Goal: Task Accomplishment & Management: Use online tool/utility

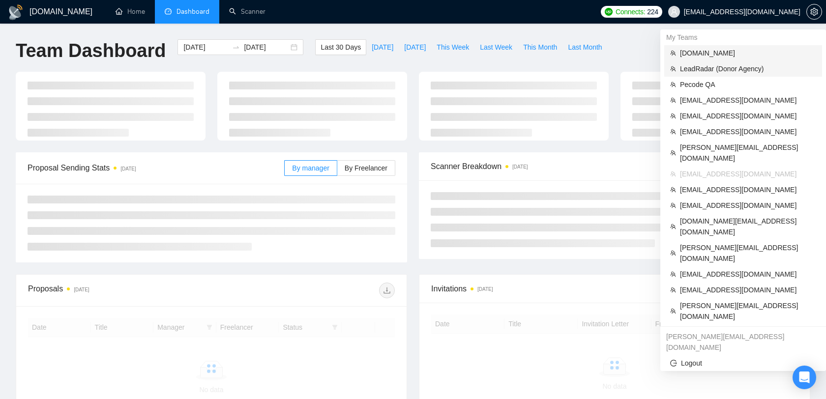
click at [712, 63] on li "LeadRadar (Donor Agency)" at bounding box center [743, 69] width 158 height 16
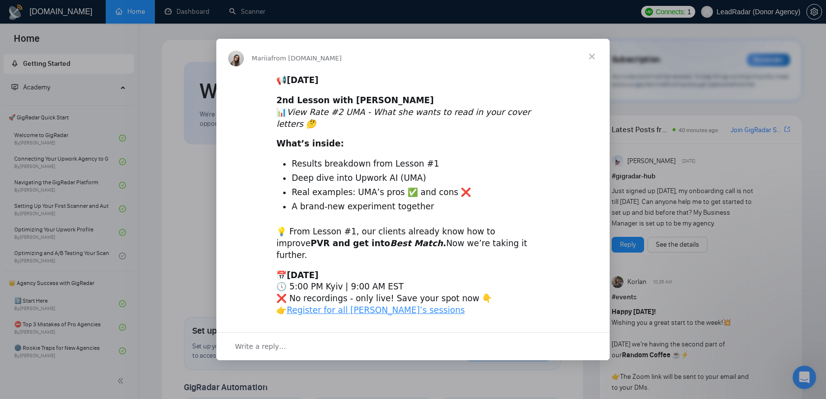
click at [597, 72] on span "Close" at bounding box center [591, 56] width 35 height 35
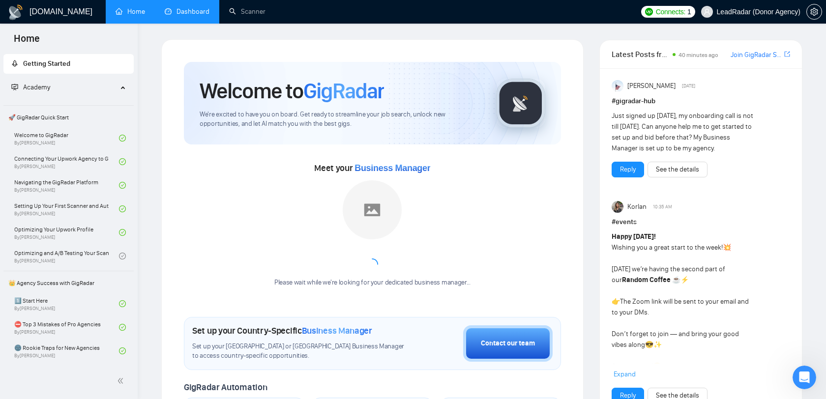
click at [185, 7] on link "Dashboard" at bounding box center [187, 11] width 45 height 8
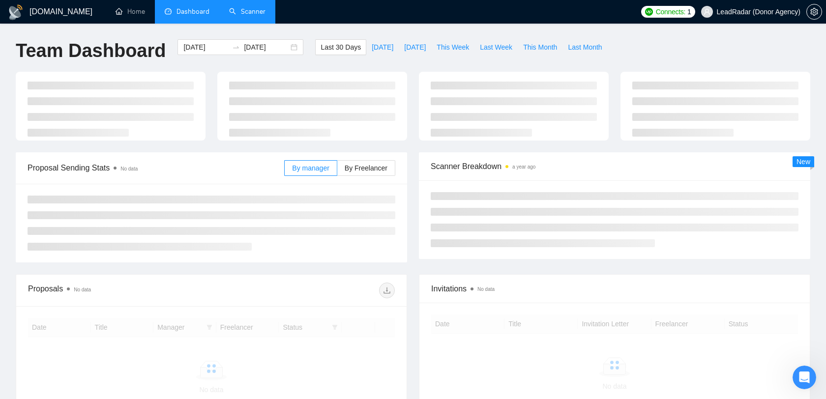
click at [241, 11] on link "Scanner" at bounding box center [247, 11] width 36 height 8
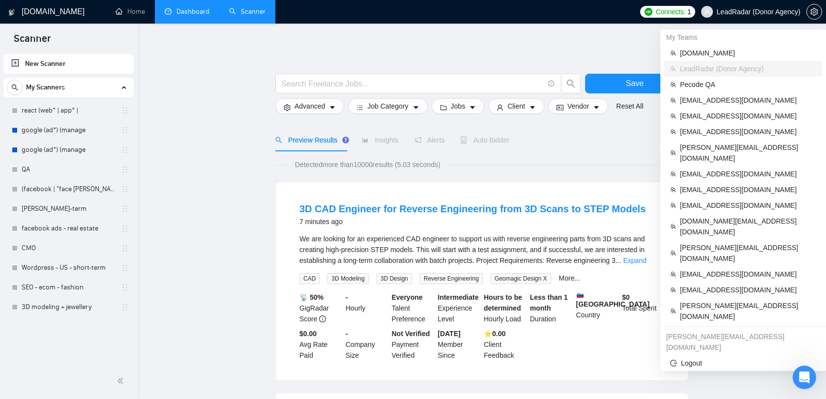
click at [749, 12] on span "LeadRadar (Donor Agency)" at bounding box center [759, 12] width 84 height 0
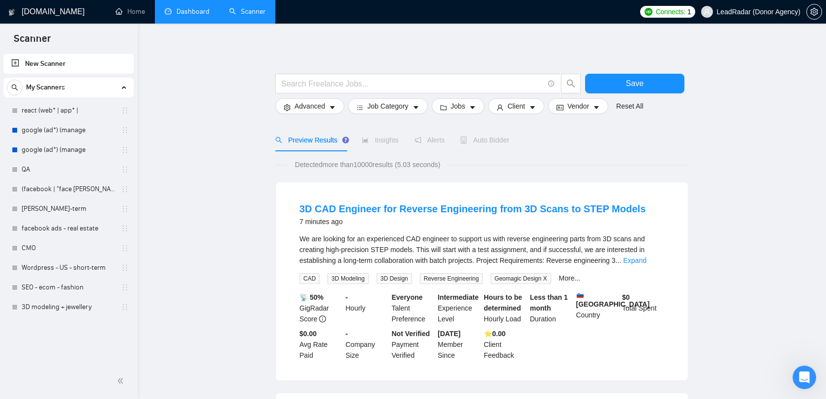
click at [756, 7] on span "LeadRadar (Donor Agency)" at bounding box center [750, 11] width 111 height 31
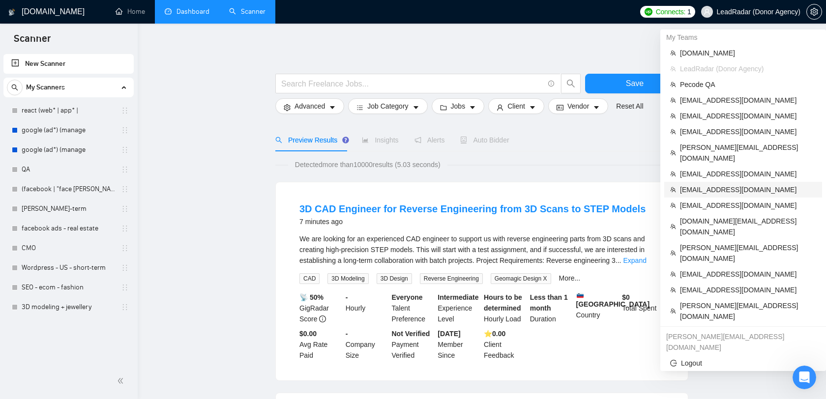
click at [703, 184] on span "[EMAIL_ADDRESS][DOMAIN_NAME]" at bounding box center [748, 189] width 136 height 11
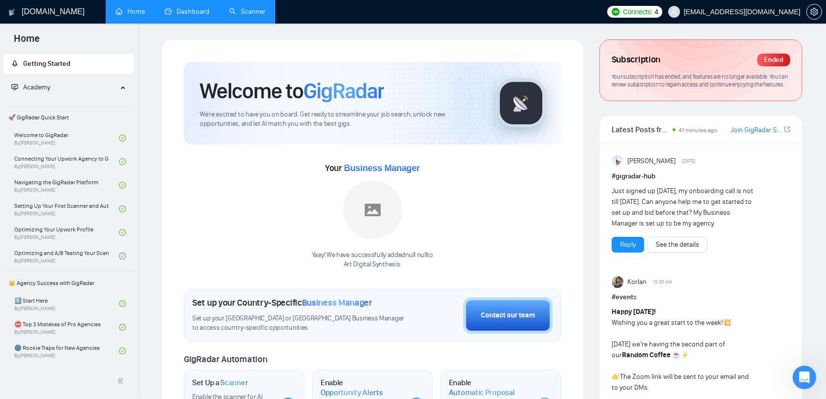
click at [194, 11] on link "Dashboard" at bounding box center [187, 11] width 45 height 8
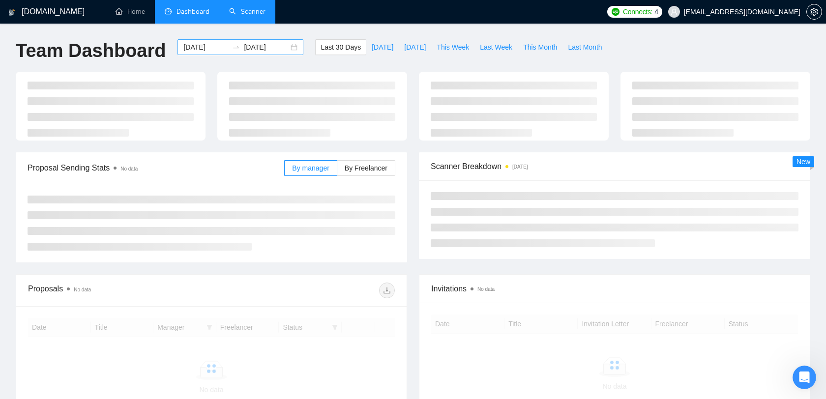
click at [192, 51] on input "[DATE]" at bounding box center [205, 47] width 45 height 11
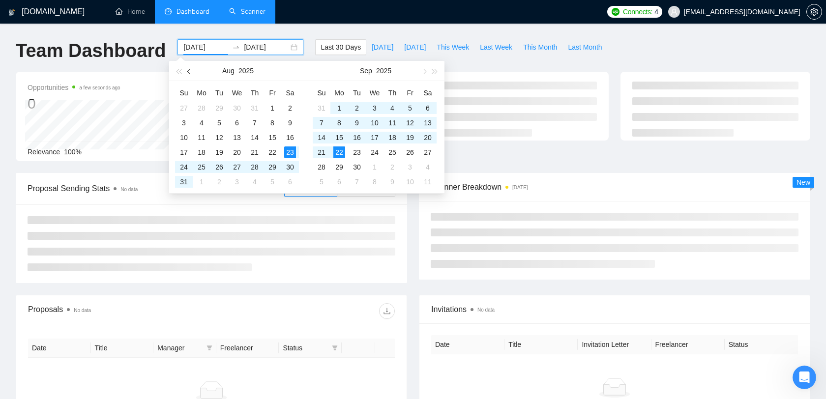
click at [188, 73] on button "button" at bounding box center [189, 71] width 11 height 20
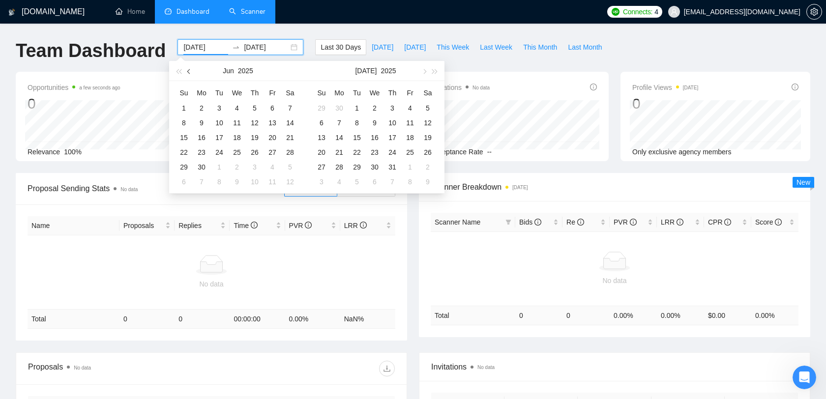
click at [188, 73] on button "button" at bounding box center [189, 71] width 11 height 20
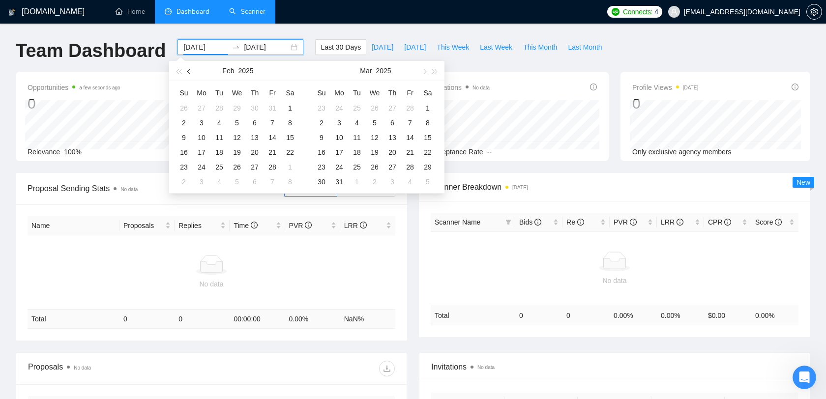
click at [188, 73] on button "button" at bounding box center [189, 71] width 11 height 20
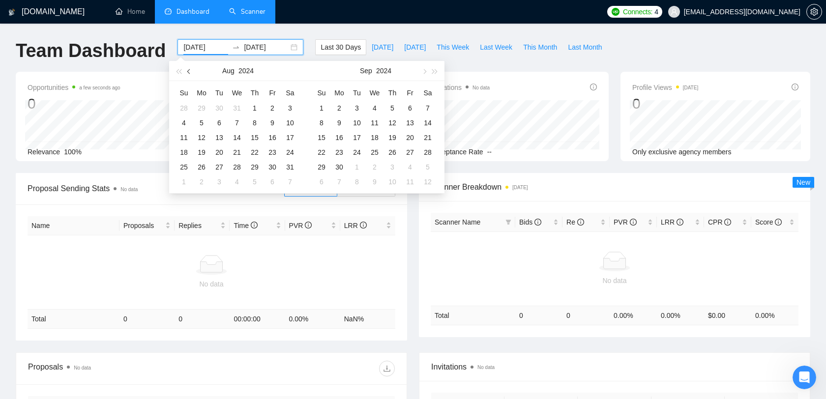
click at [188, 73] on button "button" at bounding box center [189, 71] width 11 height 20
type input "2024-07-22"
click at [203, 152] on div "22" at bounding box center [202, 152] width 12 height 12
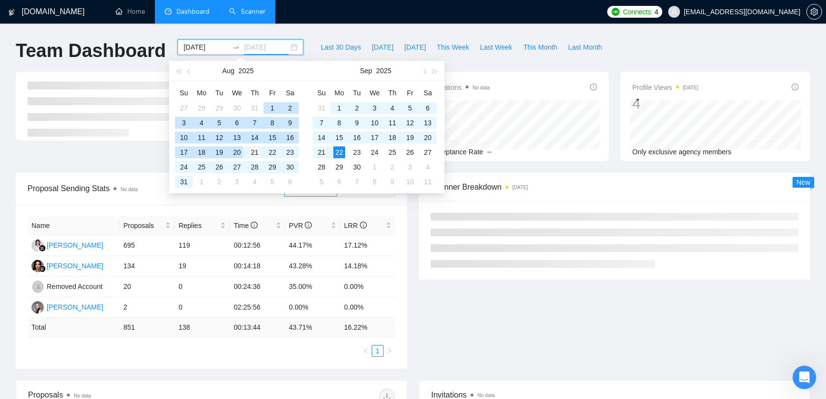
type input "2025-08-21"
click at [253, 154] on div "21" at bounding box center [255, 152] width 12 height 12
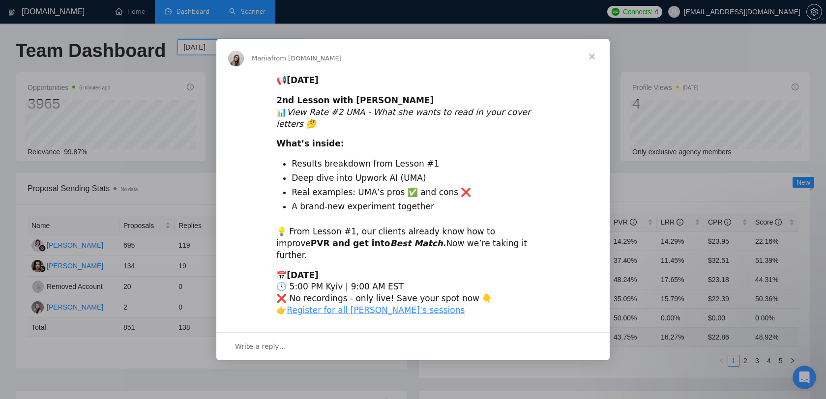
click at [583, 69] on span "Close" at bounding box center [591, 56] width 35 height 35
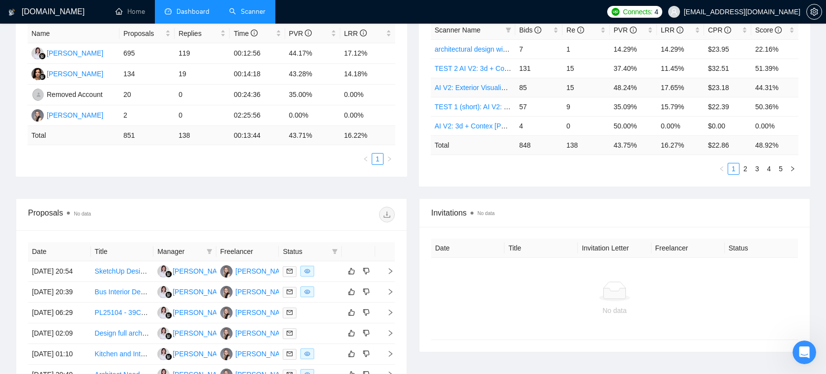
scroll to position [194, 0]
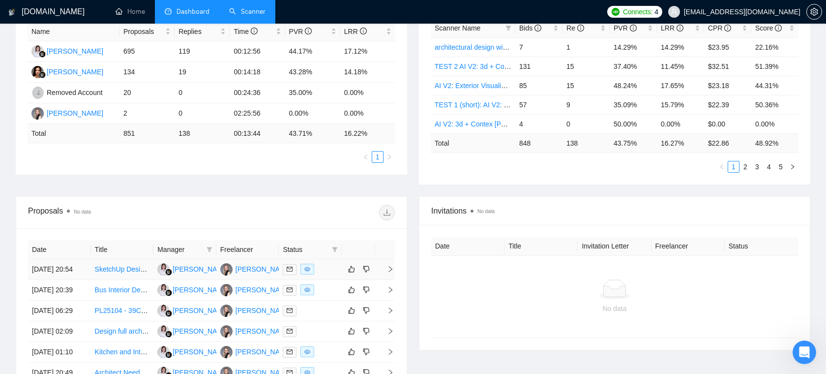
click at [325, 275] on div at bounding box center [310, 268] width 55 height 11
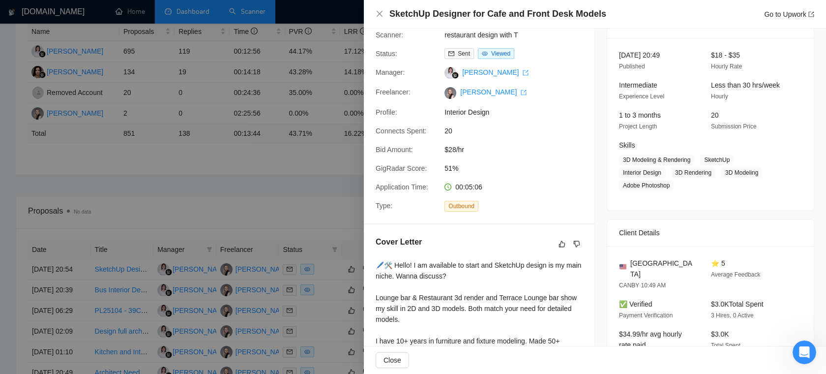
scroll to position [0, 0]
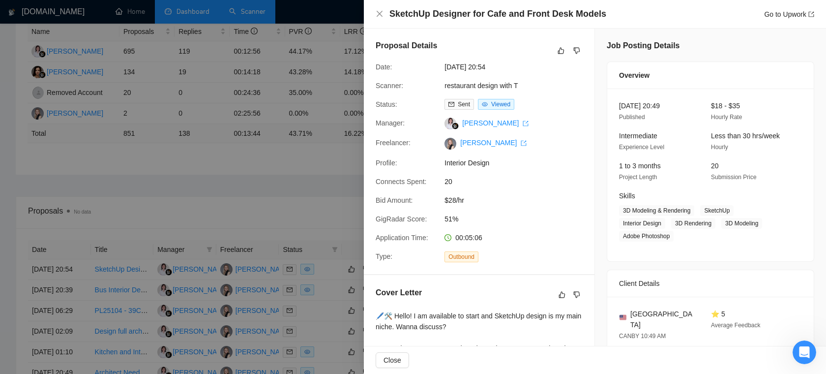
click at [284, 182] on div at bounding box center [413, 187] width 826 height 374
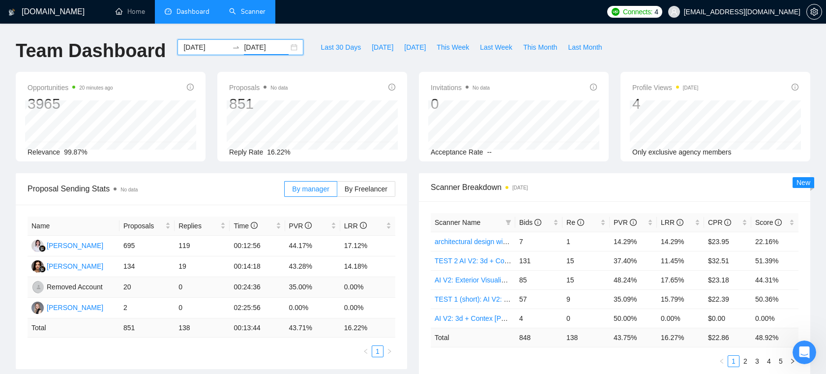
scroll to position [41, 0]
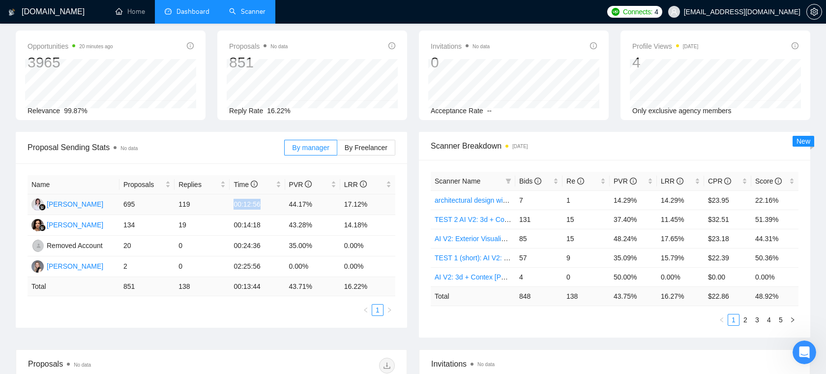
drag, startPoint x: 266, startPoint y: 205, endPoint x: 225, endPoint y: 205, distance: 41.8
click at [225, 205] on tr "Agnieszka Kowalczyk 695 119 00:12:56 44.17% 17.12%" at bounding box center [212, 204] width 368 height 21
drag, startPoint x: 319, startPoint y: 205, endPoint x: 285, endPoint y: 205, distance: 34.4
click at [285, 205] on td "44.17%" at bounding box center [312, 204] width 55 height 21
click at [336, 166] on div "Name Proposals Replies Time PVR LRR Agnieszka Kowalczyk 695 119 00:12:56 44.17%…" at bounding box center [211, 245] width 391 height 164
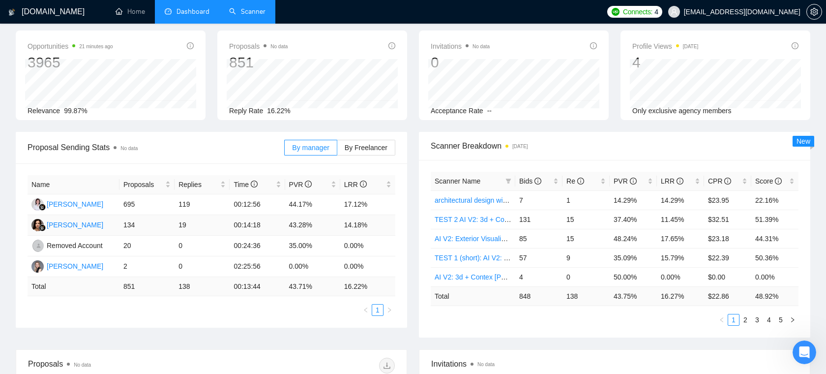
scroll to position [0, 0]
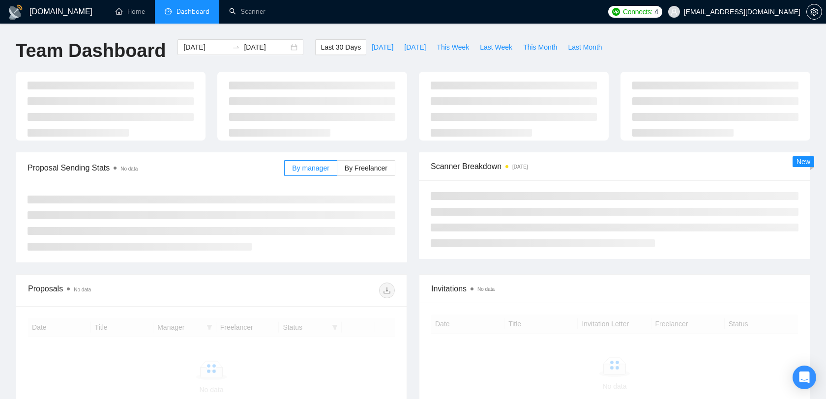
click at [748, 12] on span "[EMAIL_ADDRESS][DOMAIN_NAME]" at bounding box center [742, 12] width 116 height 0
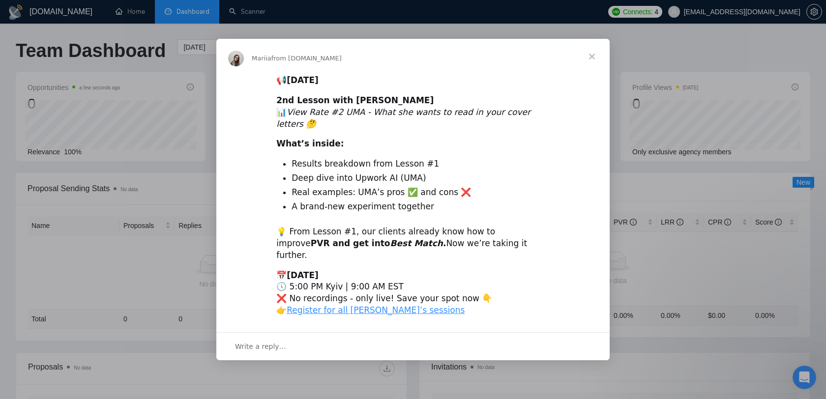
click at [589, 73] on span "Close" at bounding box center [591, 56] width 35 height 35
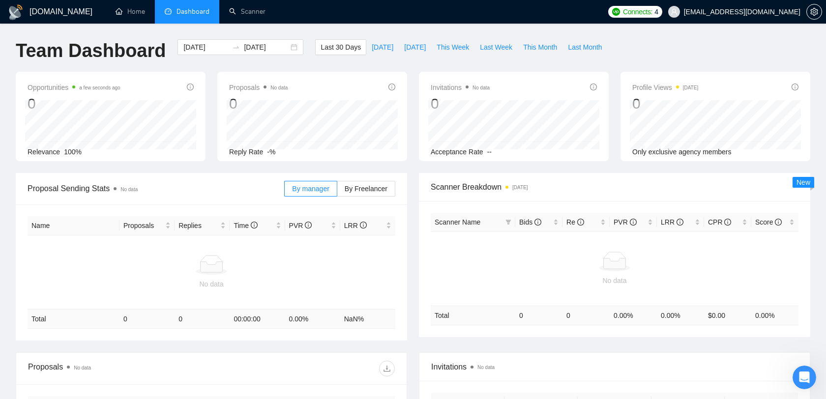
click at [757, 16] on span "[EMAIL_ADDRESS][DOMAIN_NAME]" at bounding box center [734, 11] width 144 height 31
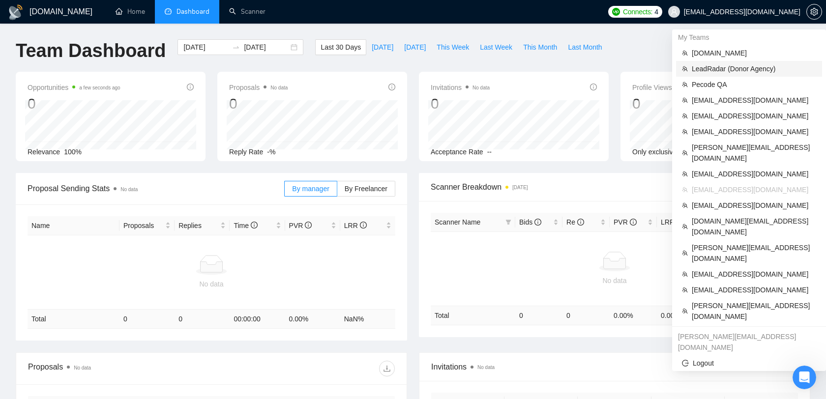
click at [720, 68] on span "LeadRadar (Donor Agency)" at bounding box center [754, 68] width 124 height 11
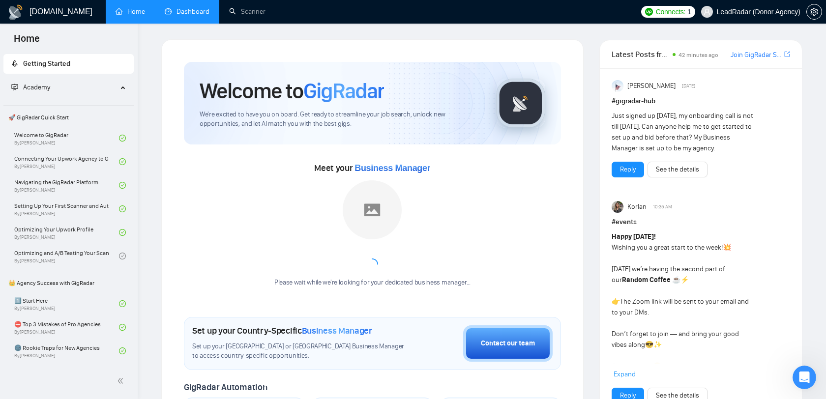
click at [199, 16] on link "Dashboard" at bounding box center [187, 11] width 45 height 8
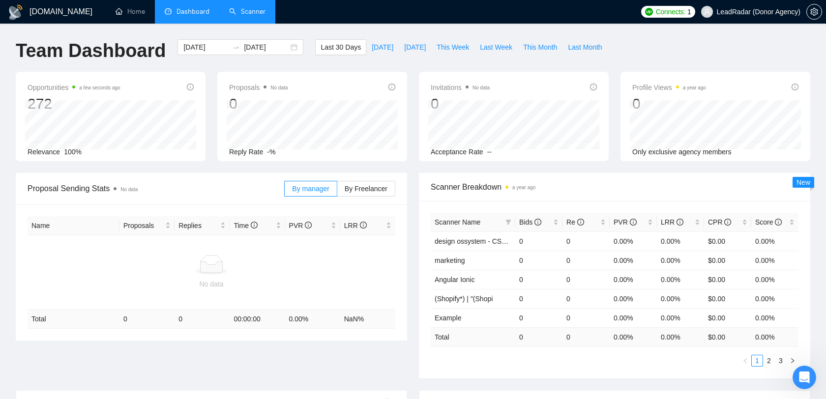
click at [252, 16] on link "Scanner" at bounding box center [247, 11] width 36 height 8
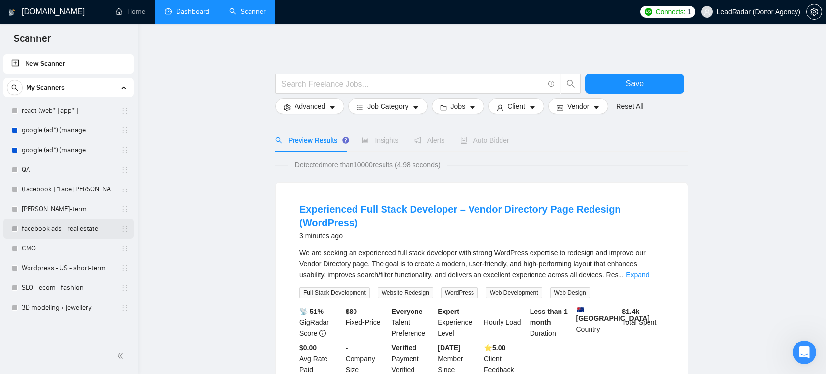
scroll to position [28, 0]
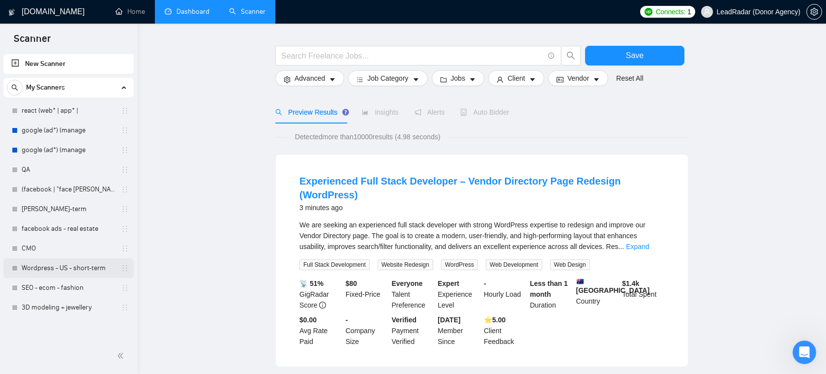
click at [57, 269] on link "Wordpress - US - short-term" at bounding box center [68, 268] width 93 height 20
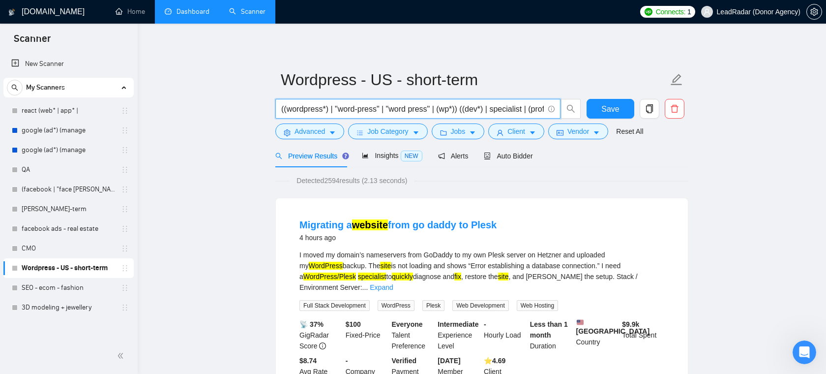
click at [332, 112] on input "((wordpress*) | "word-press" | "word press" | (wp*)) ((dev*) | specialist | (pr…" at bounding box center [412, 109] width 262 height 12
click at [325, 107] on input "((wordpress*) | "word-press" | "word press" | (wp*)) ((dev*) | specialist | (pr…" at bounding box center [412, 109] width 262 height 12
click at [336, 108] on input "((wordpress*) | "word-press" | "word press" | (wp*)) ((dev*) | specialist | (pr…" at bounding box center [412, 109] width 262 height 12
click at [409, 112] on input "((wordpress*) | "word-press" | "word press" | (wp*)) ((dev*) | specialist | (pr…" at bounding box center [412, 109] width 262 height 12
click at [459, 106] on input "((wordpress*) | "word-press" | "word press" | (wp*)) ((dev*) | specialist | (pr…" at bounding box center [412, 109] width 262 height 12
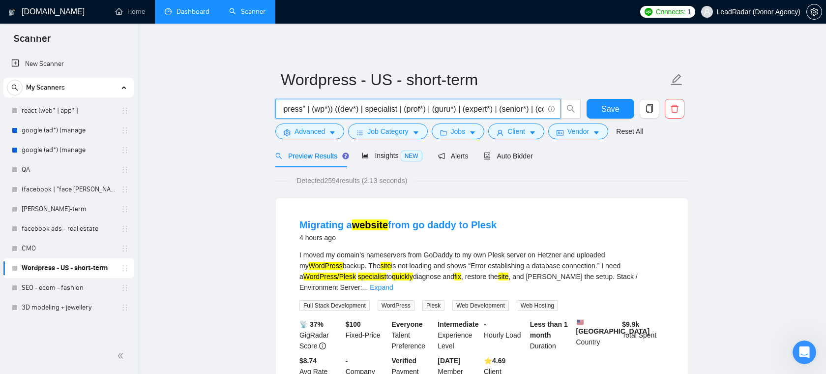
scroll to position [0, 334]
drag, startPoint x: 417, startPoint y: 109, endPoint x: 553, endPoint y: 109, distance: 136.2
click at [553, 109] on span "((wordpress*) | "word-press" | "word press" | (wp*)) ((dev*) | specialist | (pr…" at bounding box center [417, 109] width 285 height 20
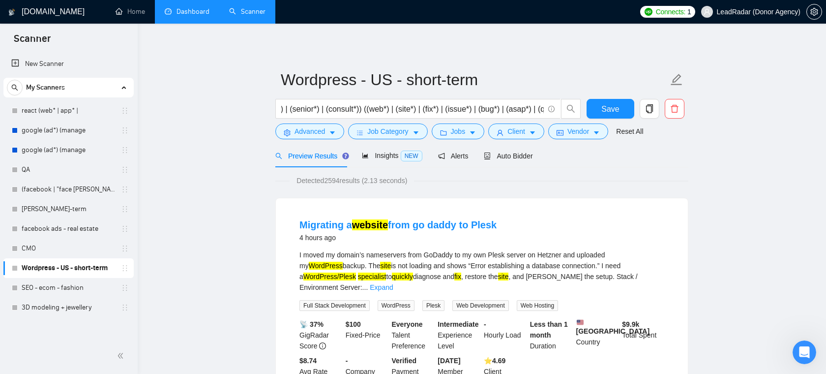
click at [465, 130] on span "Jobs" at bounding box center [458, 131] width 15 height 11
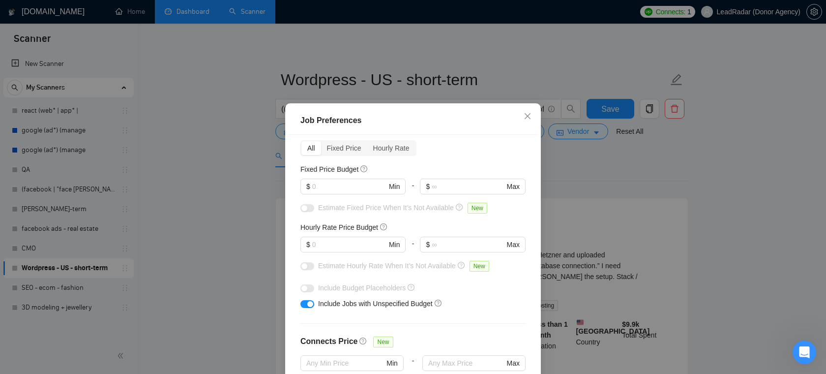
scroll to position [26, 0]
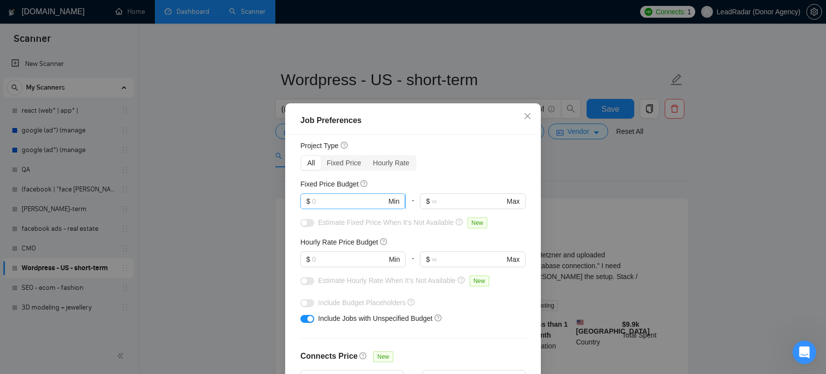
click at [352, 204] on input "text" at bounding box center [349, 201] width 74 height 11
click at [358, 254] on input "text" at bounding box center [349, 259] width 74 height 11
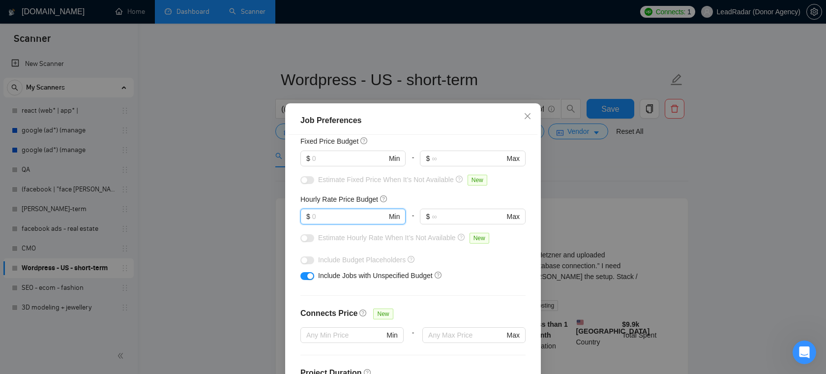
scroll to position [75, 0]
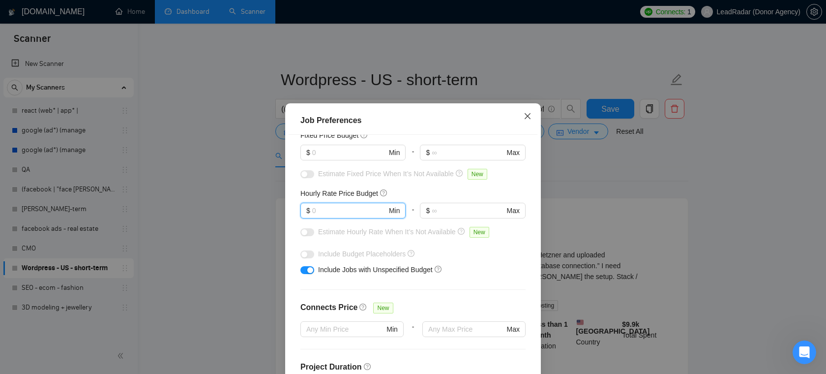
click at [529, 121] on span "Close" at bounding box center [527, 116] width 27 height 27
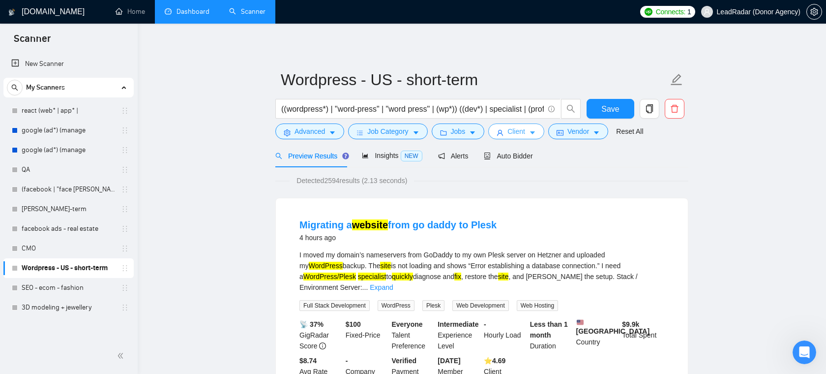
click at [520, 125] on button "Client" at bounding box center [516, 131] width 56 height 16
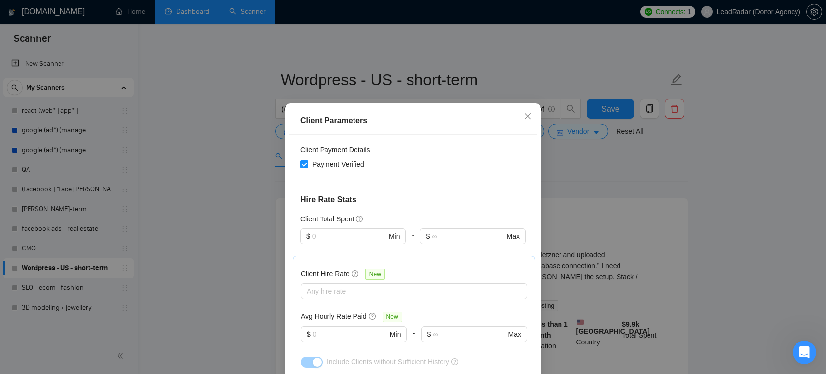
scroll to position [203, 0]
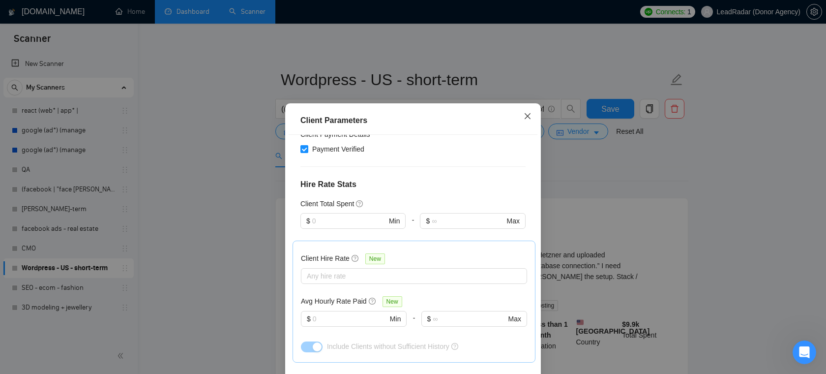
click at [535, 117] on span "Close" at bounding box center [527, 116] width 27 height 27
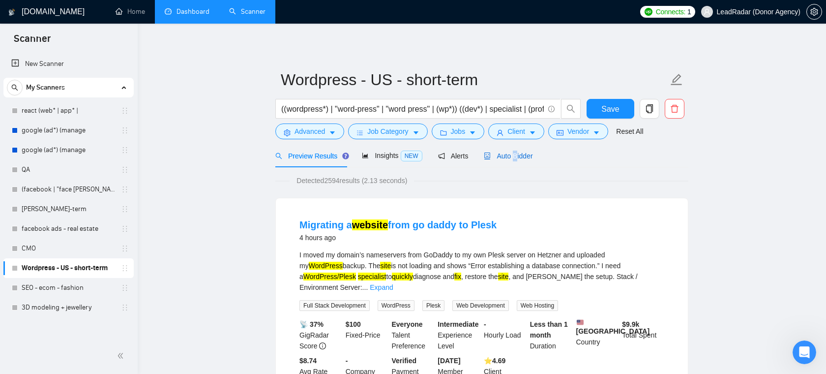
click at [518, 156] on span "Auto Bidder" at bounding box center [508, 156] width 49 height 8
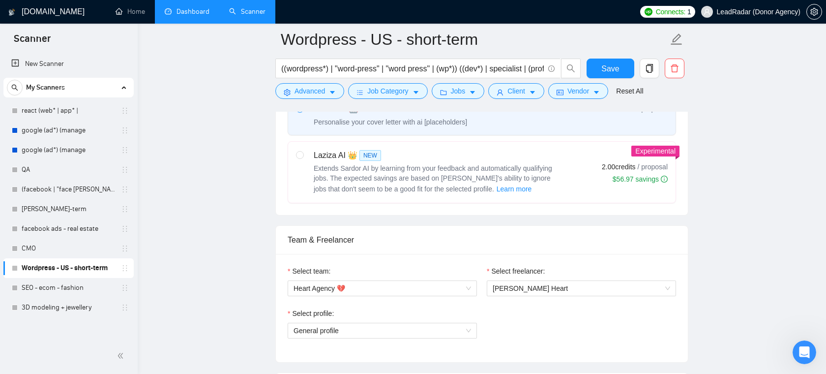
scroll to position [419, 0]
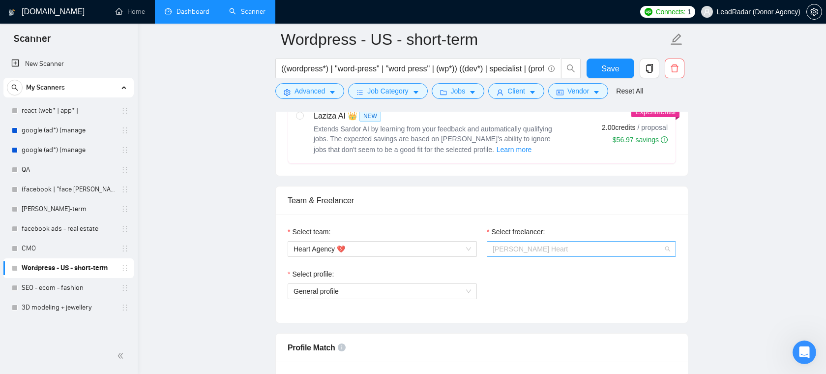
click at [549, 248] on span "[PERSON_NAME] Heart" at bounding box center [581, 248] width 177 height 15
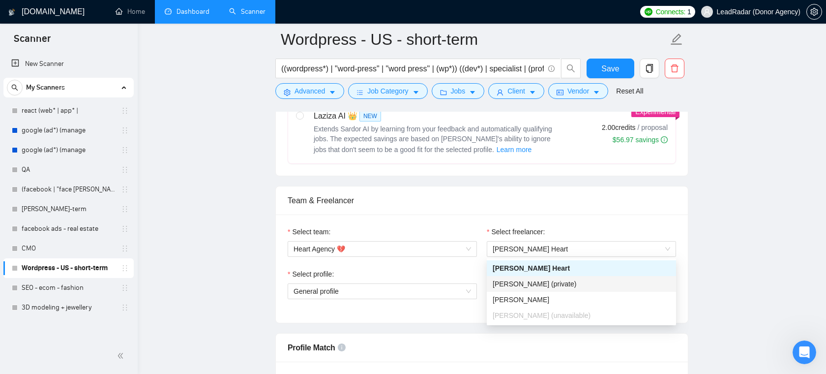
click at [506, 211] on div "Team & Freelancer" at bounding box center [482, 200] width 388 height 28
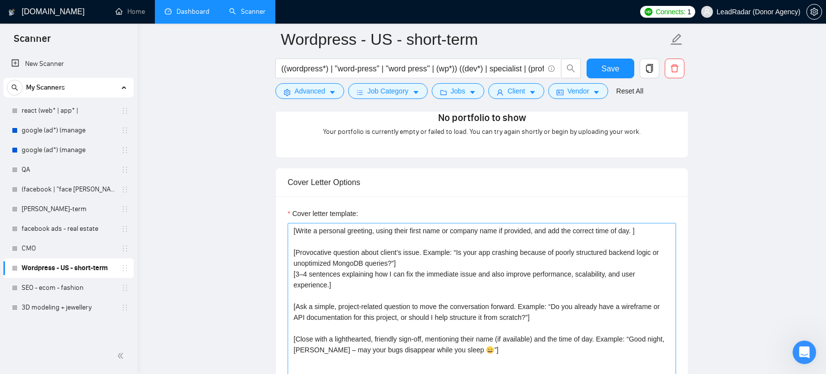
scroll to position [1024, 0]
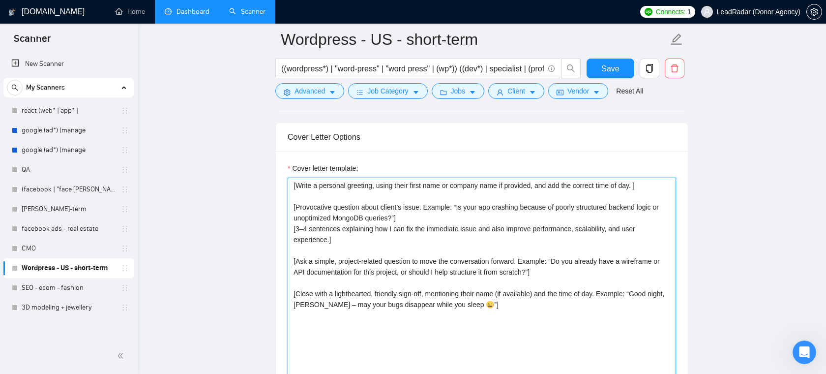
click at [382, 242] on textarea "[Write a personal greeting, using their first name or company name if provided,…" at bounding box center [482, 287] width 388 height 221
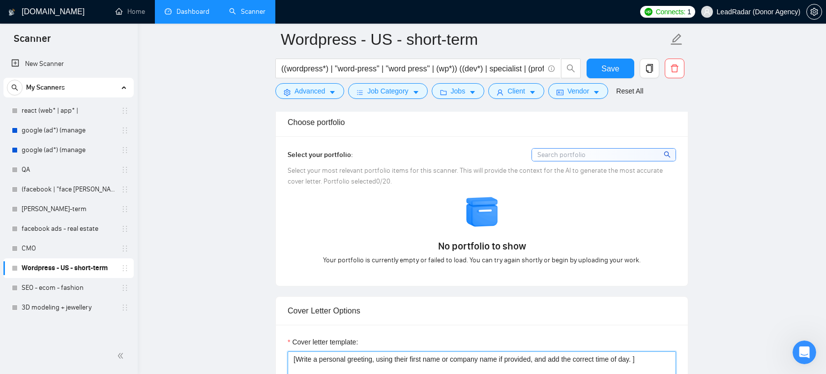
scroll to position [852, 0]
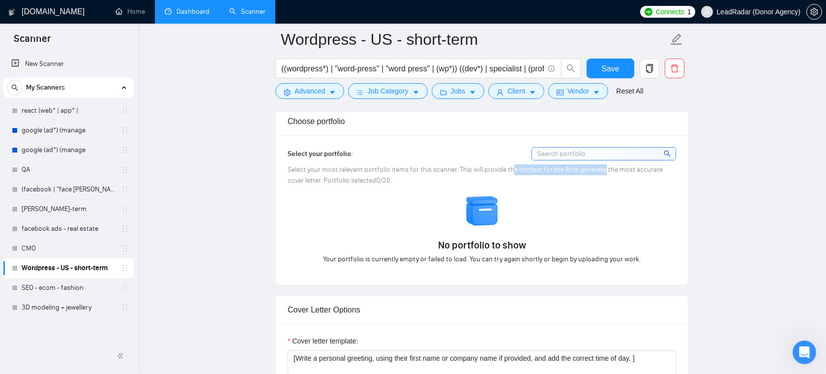
drag, startPoint x: 509, startPoint y: 171, endPoint x: 601, endPoint y: 173, distance: 91.9
click at [601, 173] on span "Select your most relevant portfolio items for this scanner. This will provide t…" at bounding box center [475, 174] width 375 height 19
click at [366, 228] on div "No portfolio to show Your portfolio is currently empty or failed to load. You c…" at bounding box center [482, 229] width 394 height 71
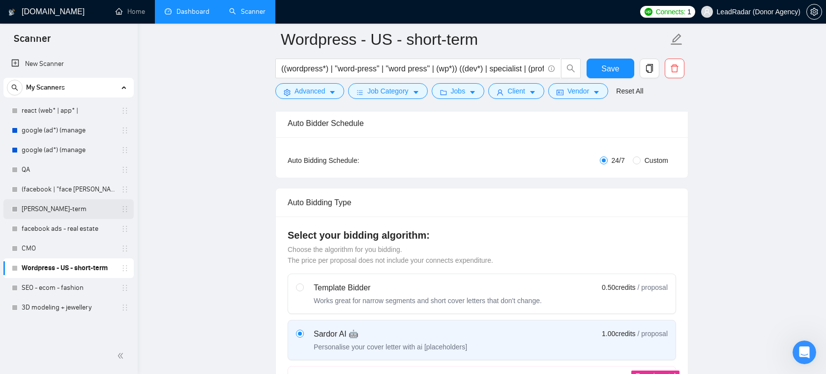
scroll to position [0, 0]
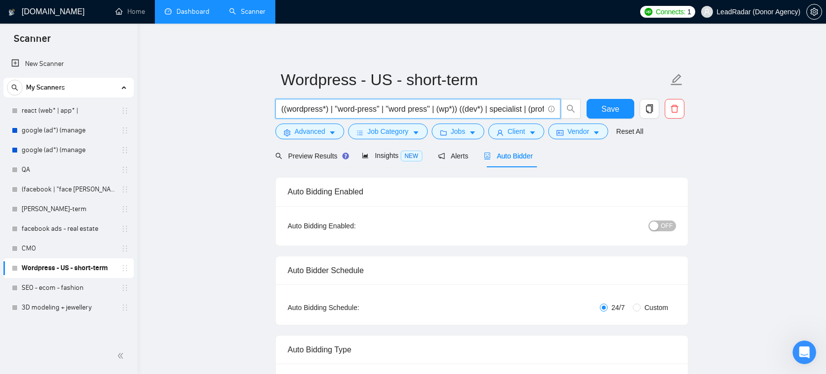
click at [340, 112] on input "((wordpress*) | "word-press" | "word press" | (wp*)) ((dev*) | specialist | (pr…" at bounding box center [412, 109] width 262 height 12
drag, startPoint x: 280, startPoint y: 108, endPoint x: 312, endPoint y: 108, distance: 31.5
click at [312, 108] on span "((wordpress*) | "word-press" | "word press" | (wp*)) ((dev*) | specialist | (pr…" at bounding box center [417, 109] width 285 height 20
drag, startPoint x: 310, startPoint y: 111, endPoint x: 517, endPoint y: 107, distance: 206.5
click at [517, 107] on input "((wordpress*) | "word-press" | "word press" | (wp*)) ((dev*) | specialist | (pr…" at bounding box center [412, 109] width 262 height 12
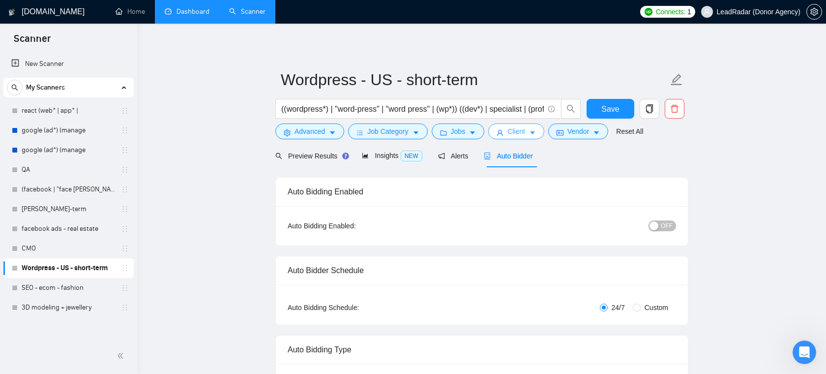
click at [533, 134] on icon "caret-down" at bounding box center [532, 132] width 7 height 7
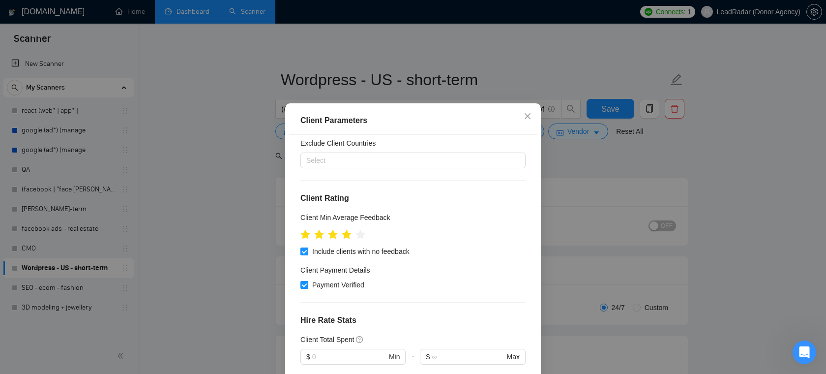
scroll to position [132, 0]
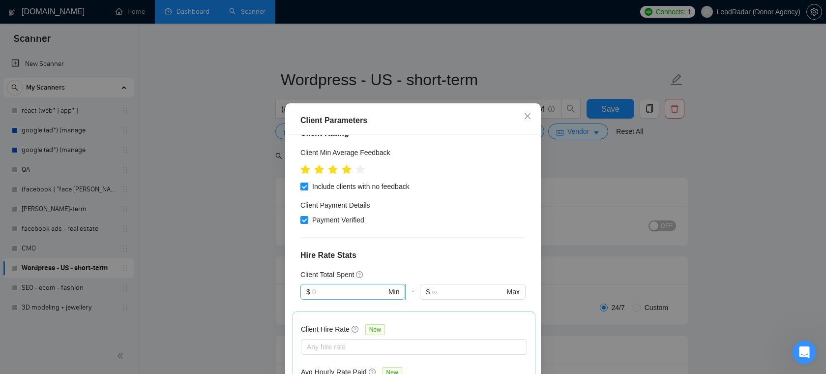
click at [337, 290] on input "text" at bounding box center [349, 291] width 74 height 11
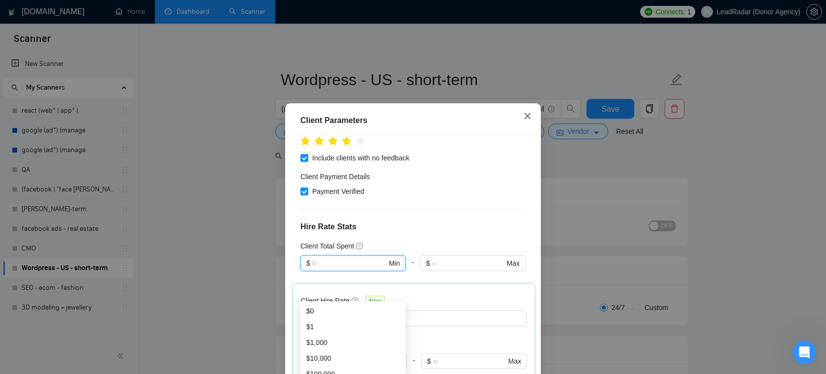
click at [529, 115] on icon "close" at bounding box center [527, 116] width 6 height 6
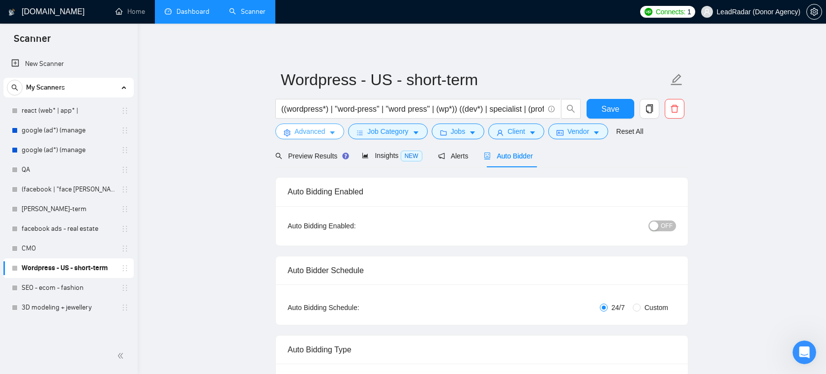
click at [309, 131] on span "Advanced" at bounding box center [309, 131] width 30 height 11
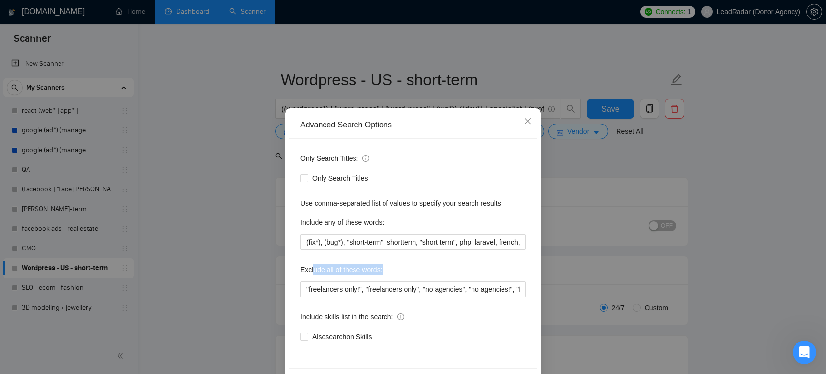
drag, startPoint x: 315, startPoint y: 268, endPoint x: 391, endPoint y: 270, distance: 76.7
click at [391, 270] on div "Exclude all of these words:" at bounding box center [412, 271] width 225 height 20
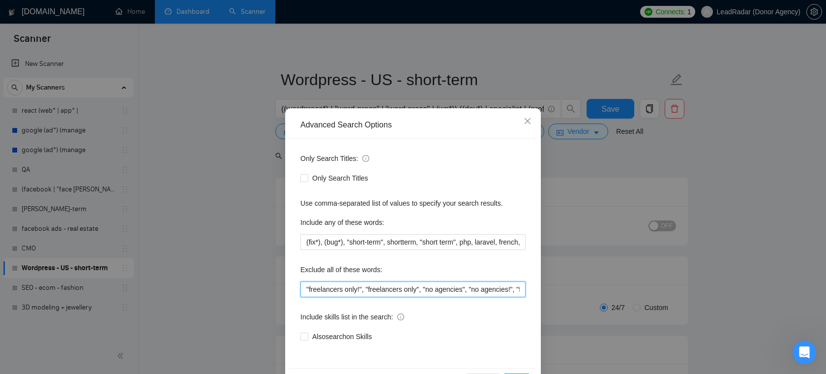
click at [353, 288] on input ""freelancers only!", "freelancers only", "no agencies", "no agencies!", "full-t…" at bounding box center [412, 289] width 225 height 16
click at [307, 288] on input ""freelancers only!", "freelancers only", "no agencies", "no agencies!", "full-t…" at bounding box center [412, 289] width 225 height 16
drag, startPoint x: 371, startPoint y: 291, endPoint x: 301, endPoint y: 289, distance: 69.3
click at [301, 289] on input ""freelancers only!", "freelancers only", "no agencies", "no agencies!", "full-t…" at bounding box center [412, 289] width 225 height 16
click at [438, 288] on input ""freelancers only!", "freelancers only", "no agencies", "no agencies!", "full-t…" at bounding box center [412, 289] width 225 height 16
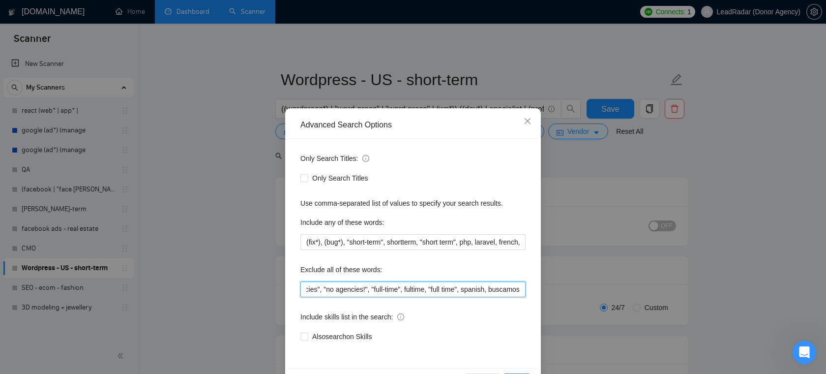
scroll to position [0, 165]
drag, startPoint x: 402, startPoint y: 287, endPoint x: 523, endPoint y: 290, distance: 121.9
click at [523, 290] on input ""freelancers only!", "freelancers only", "no agencies", "no agencies!", "full-t…" at bounding box center [412, 289] width 225 height 16
click at [475, 273] on div "Exclude all of these words:" at bounding box center [412, 271] width 225 height 20
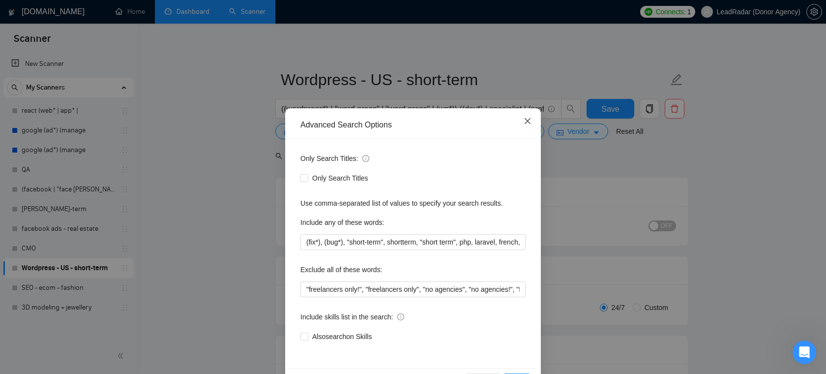
click at [527, 124] on icon "close" at bounding box center [527, 121] width 8 height 8
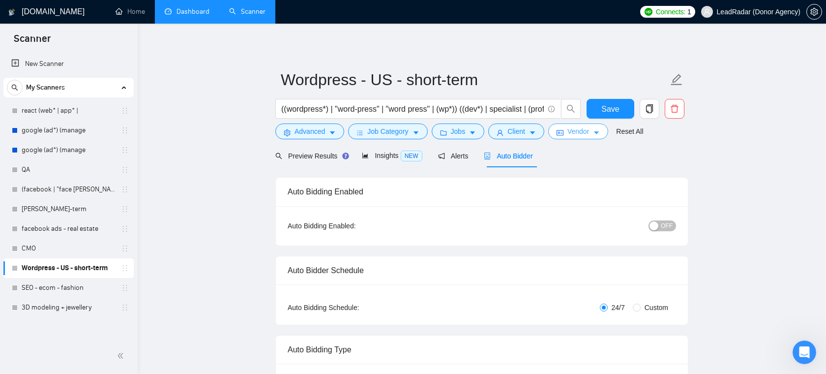
click at [589, 135] on span "Vendor" at bounding box center [578, 131] width 22 height 11
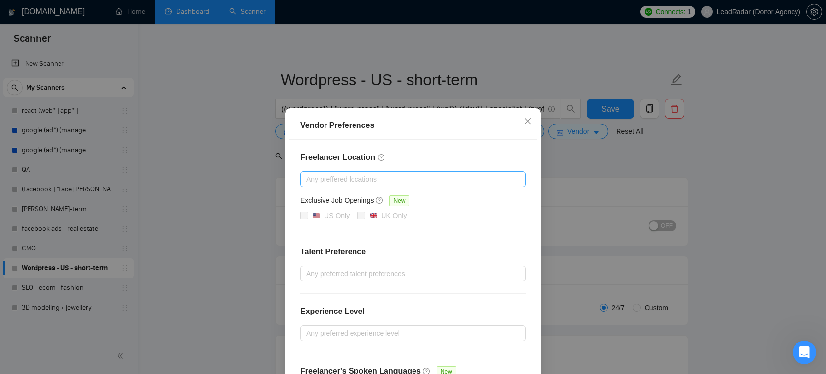
click at [406, 178] on div at bounding box center [408, 179] width 210 height 12
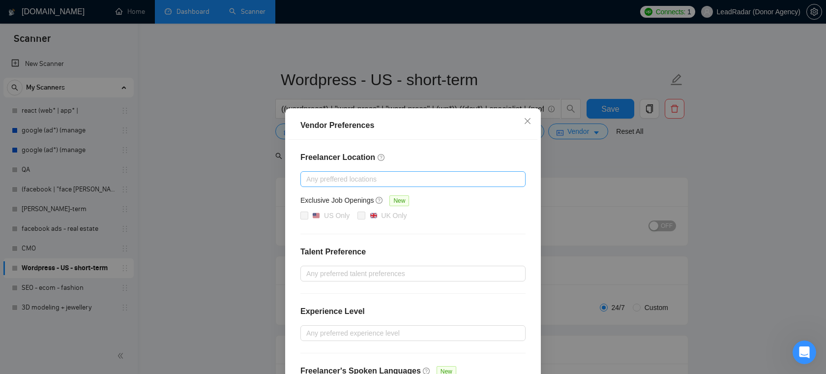
click at [361, 180] on div at bounding box center [408, 179] width 210 height 12
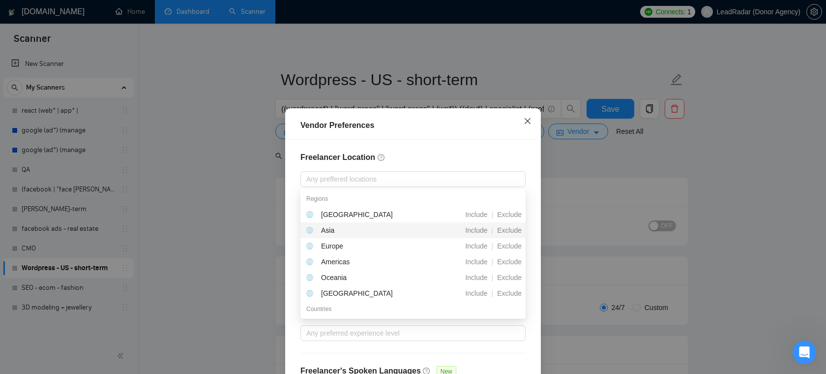
click at [529, 121] on icon "close" at bounding box center [527, 121] width 8 height 8
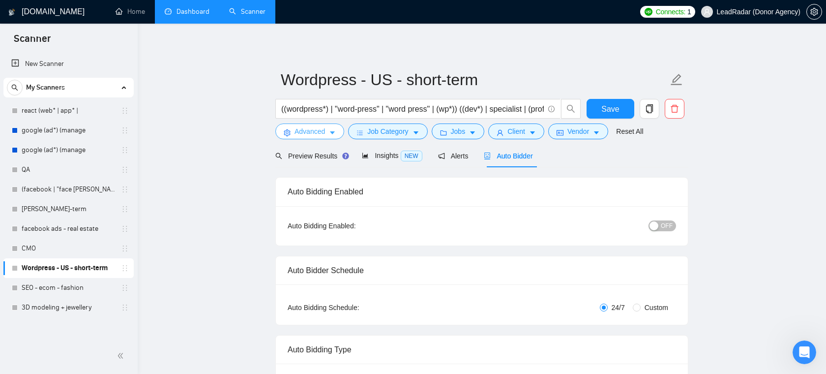
click at [304, 135] on span "Advanced" at bounding box center [309, 131] width 30 height 11
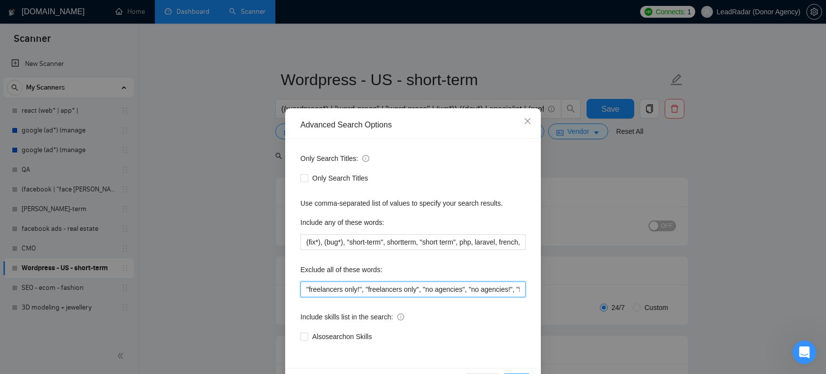
click at [372, 283] on input ""freelancers only!", "freelancers only", "no agencies", "no agencies!", "full-t…" at bounding box center [412, 289] width 225 height 16
drag, startPoint x: 310, startPoint y: 290, endPoint x: 362, endPoint y: 290, distance: 51.6
click at [362, 290] on input ""freelancers only!", "freelancers only", "no agencies", "no agencies!", "full-t…" at bounding box center [412, 289] width 225 height 16
drag, startPoint x: 330, startPoint y: 289, endPoint x: 272, endPoint y: 289, distance: 58.0
click at [272, 289] on div "Advanced Search Options Only Search Titles: Only Search Titles Use comma-separa…" at bounding box center [413, 187] width 826 height 374
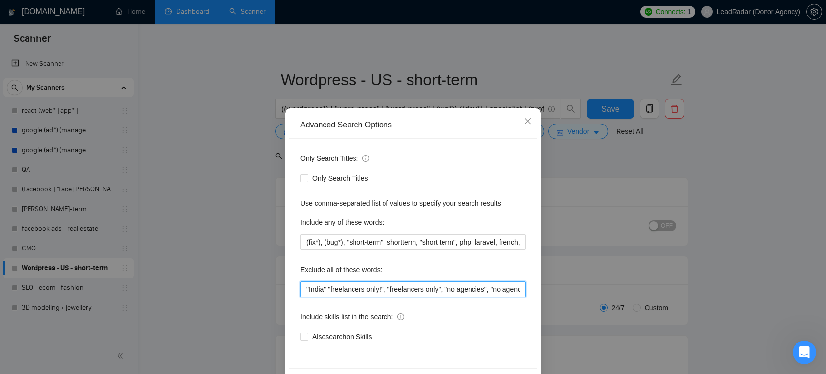
type input ""freelancers only!", "freelancers only", "no agencies", "no agencies!", "full-t…"
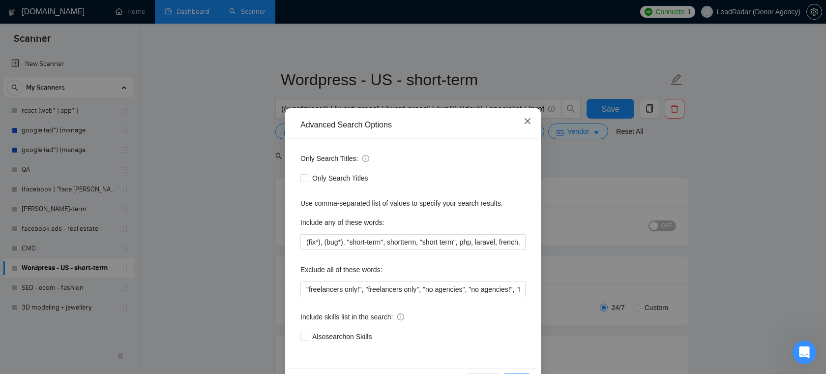
click at [529, 122] on icon "close" at bounding box center [527, 121] width 8 height 8
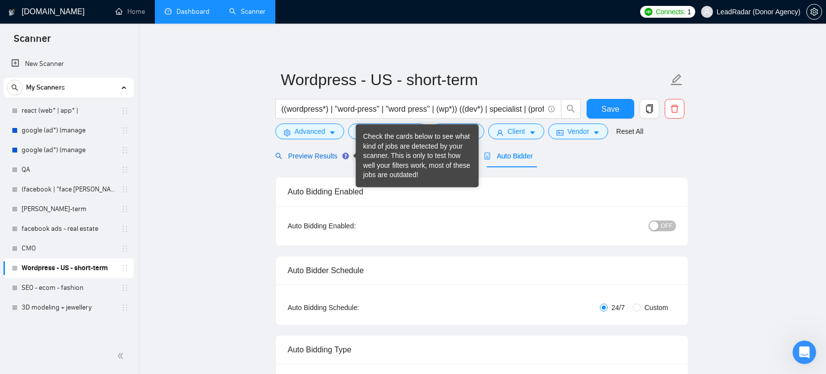
click at [326, 152] on span "Preview Results" at bounding box center [310, 156] width 71 height 8
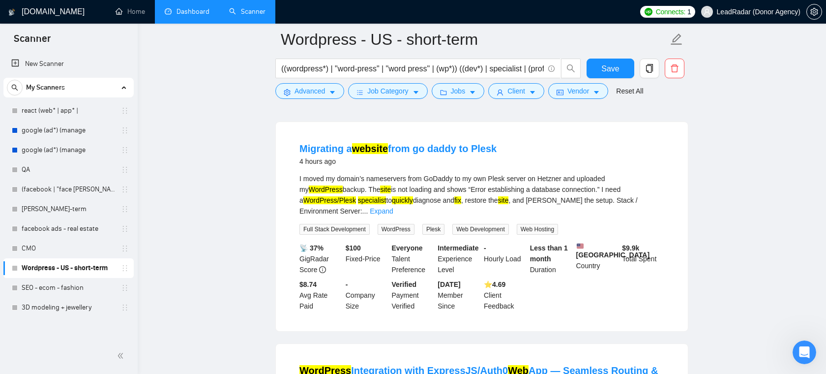
scroll to position [87, 0]
